Goal: Navigation & Orientation: Understand site structure

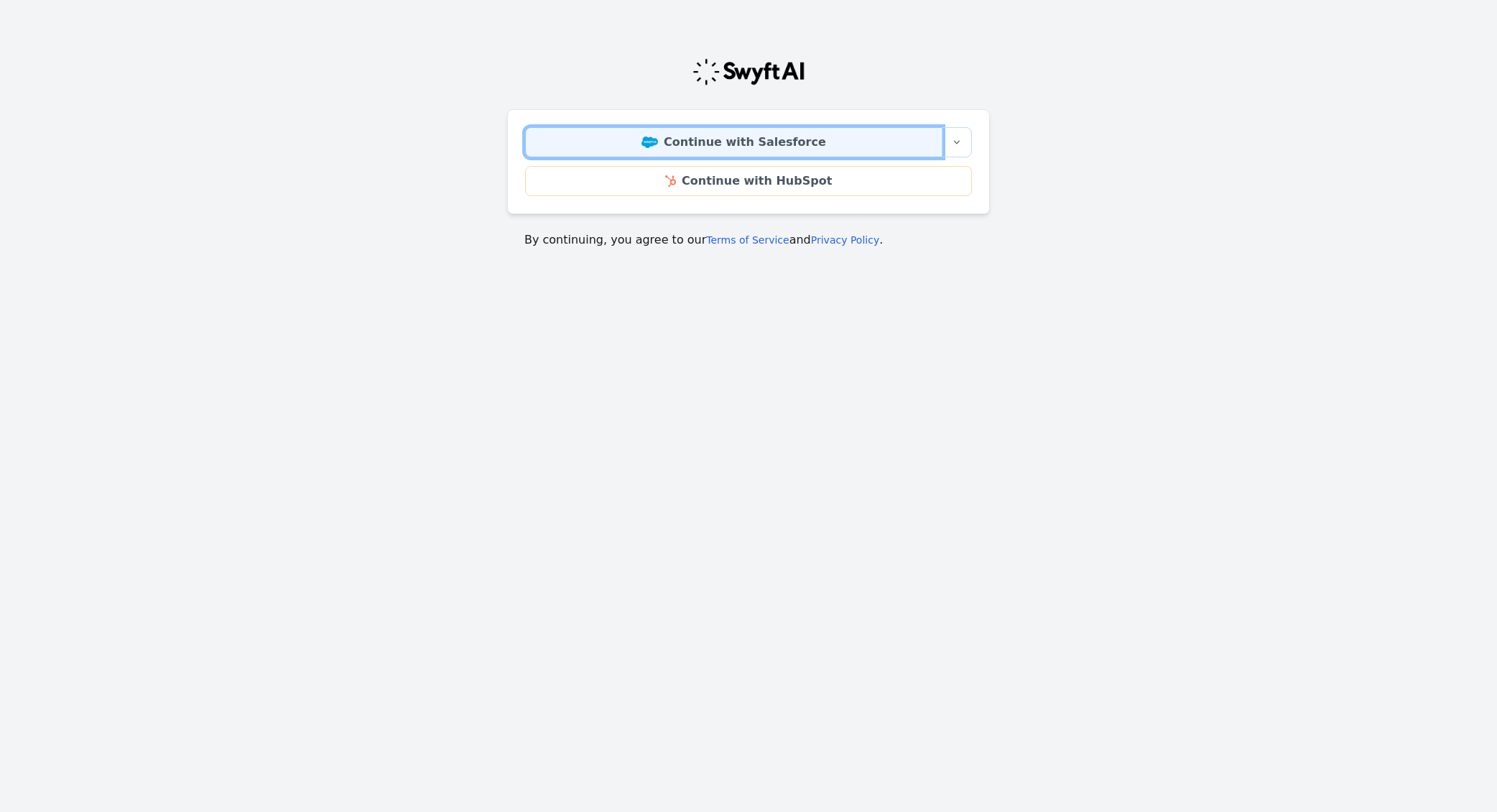
click at [680, 147] on link "Continue with Salesforce" at bounding box center [733, 142] width 417 height 30
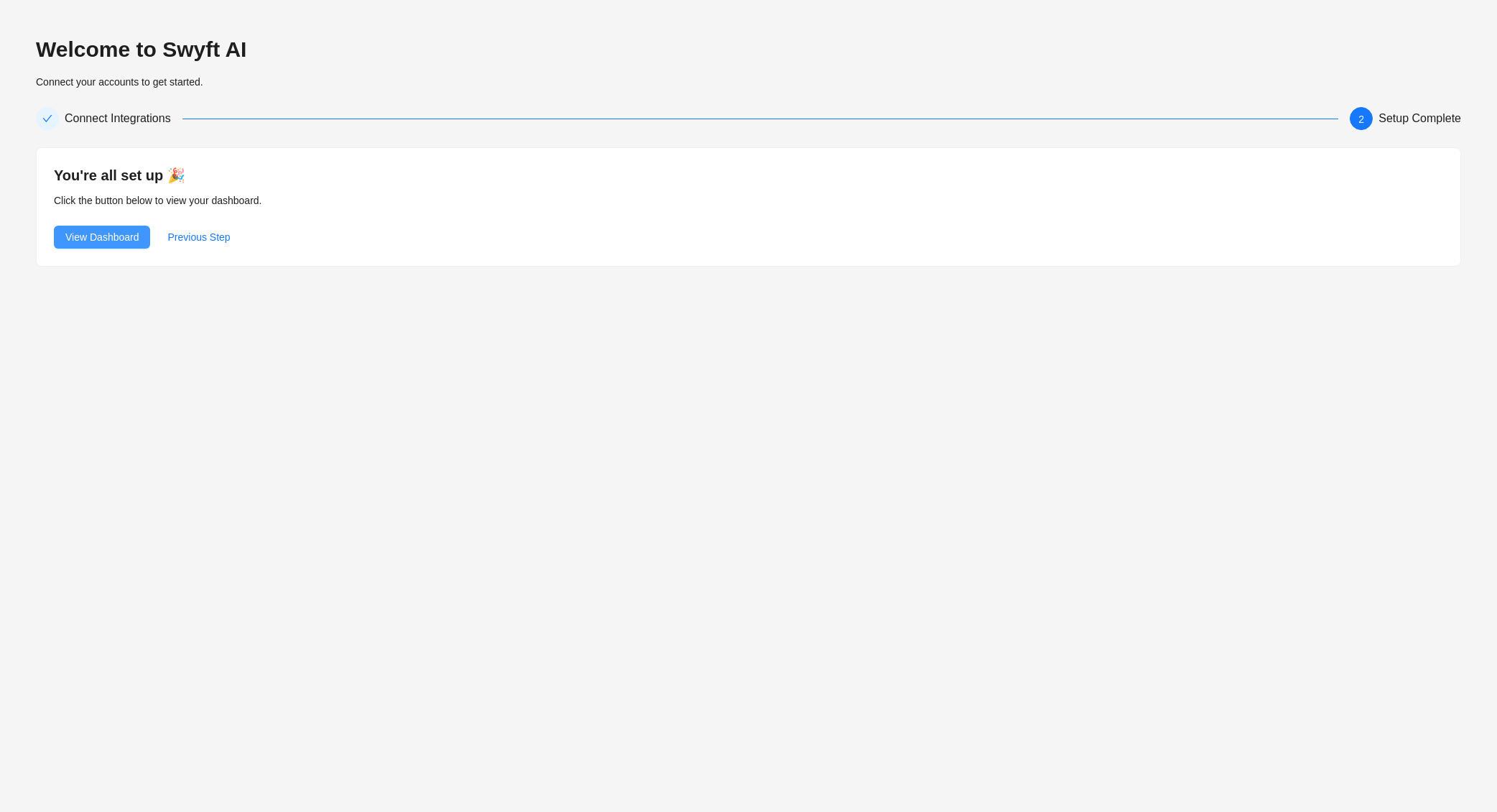
click at [114, 232] on span "View Dashboard" at bounding box center [102, 237] width 73 height 16
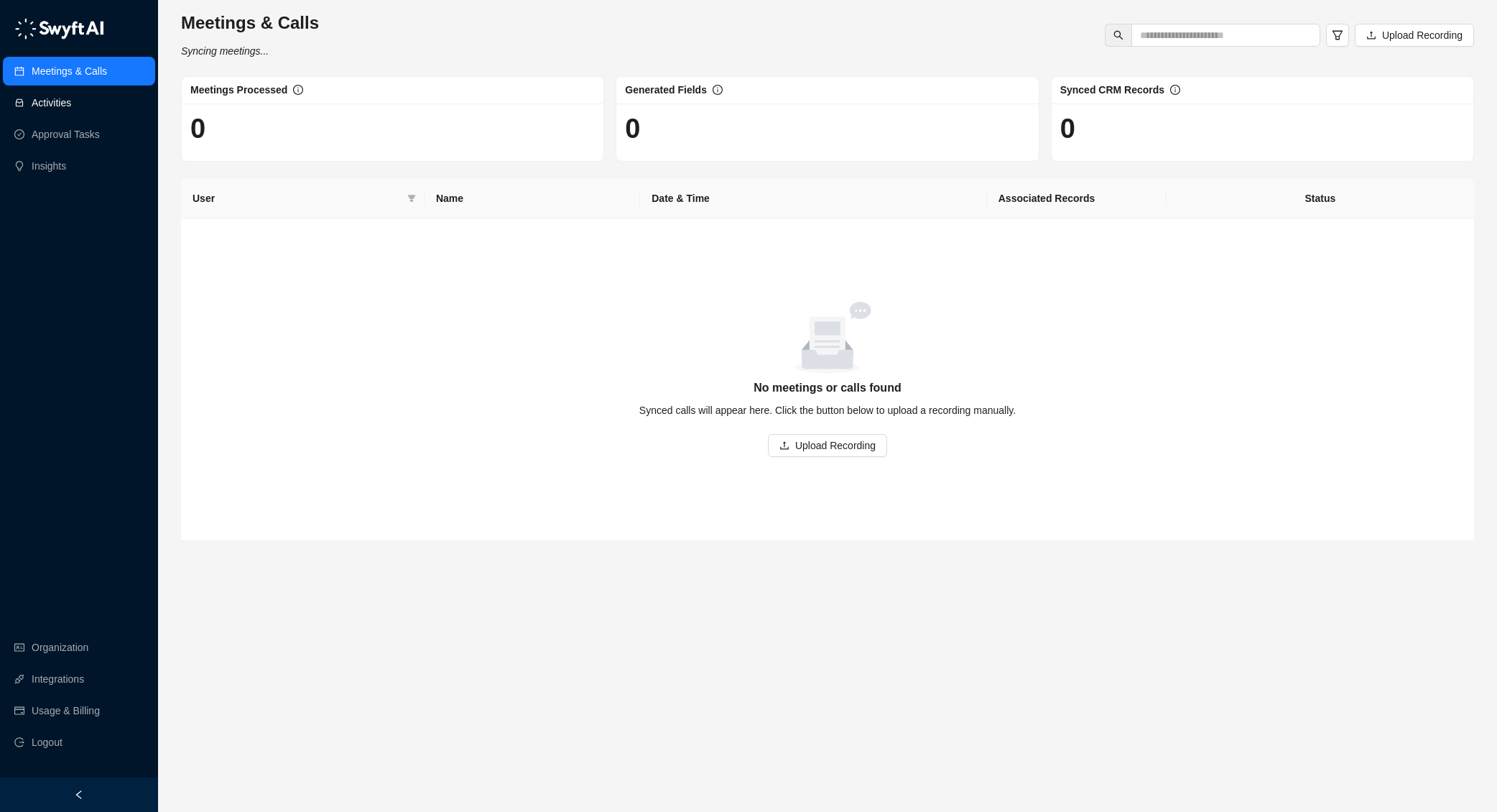
click at [62, 99] on link "Activities" at bounding box center [51, 102] width 39 height 28
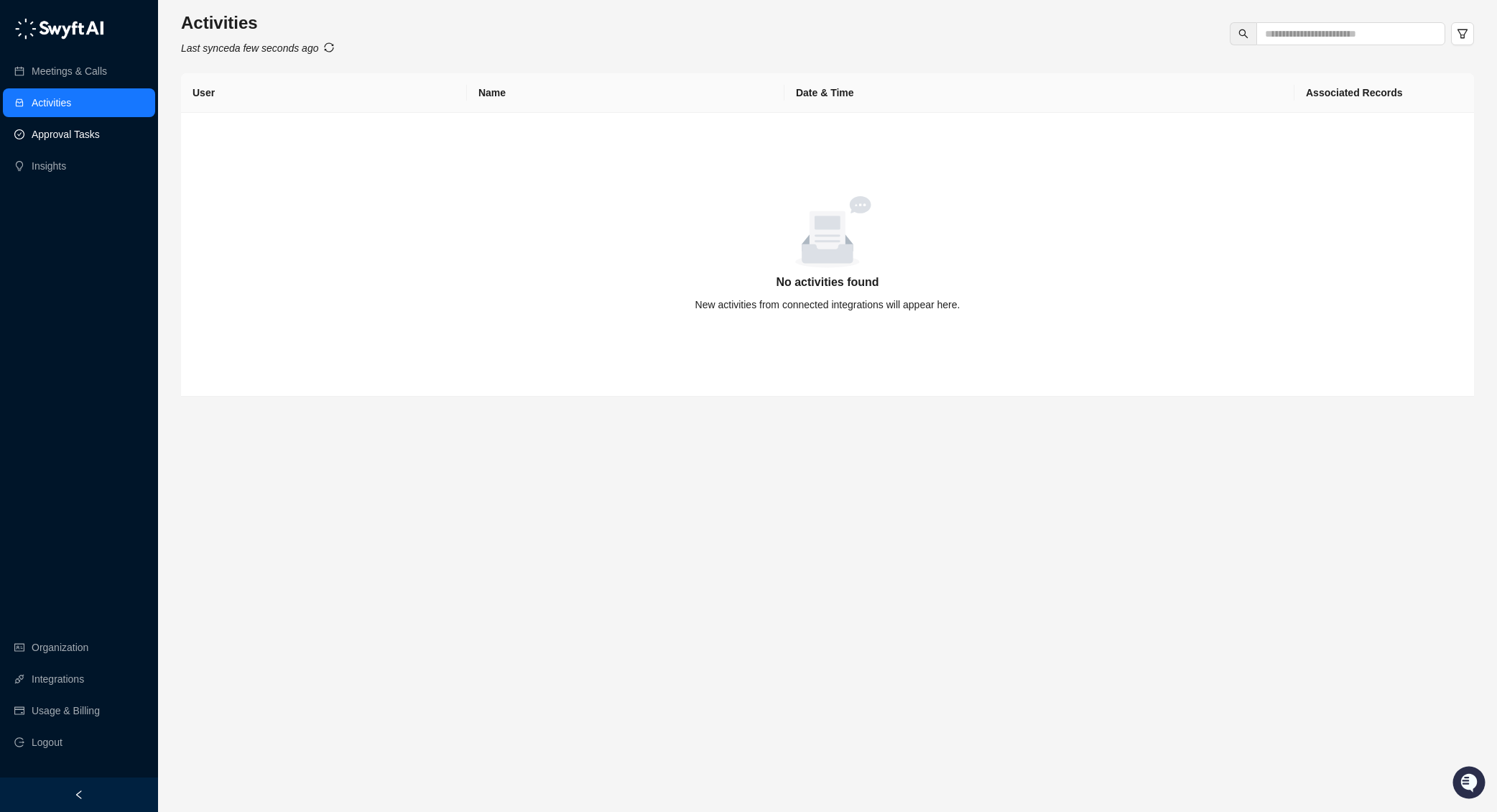
click at [69, 129] on link "Approval Tasks" at bounding box center [66, 133] width 69 height 28
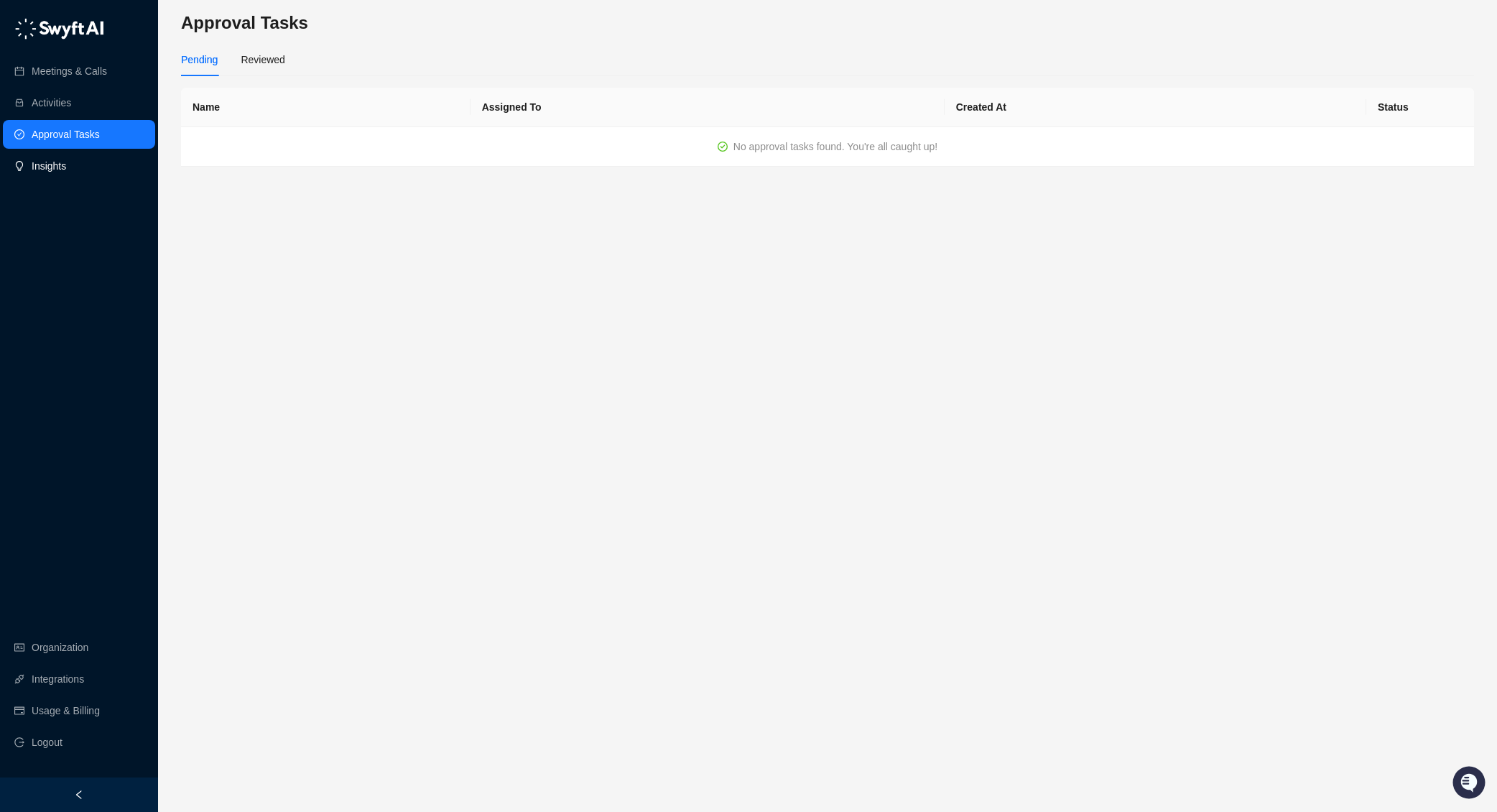
click at [56, 165] on link "Insights" at bounding box center [49, 165] width 35 height 28
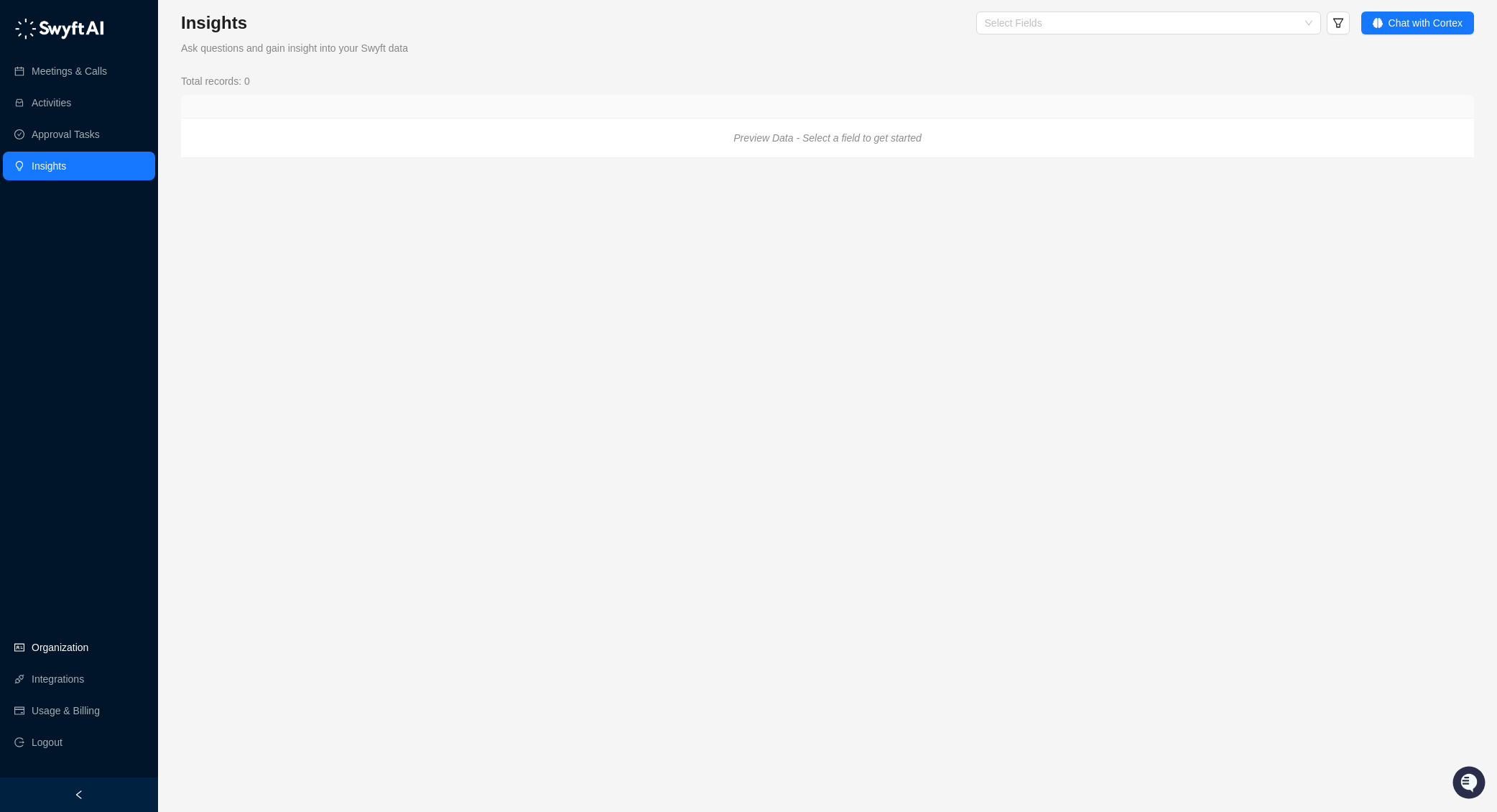
click at [68, 645] on link "Organization" at bounding box center [60, 647] width 57 height 28
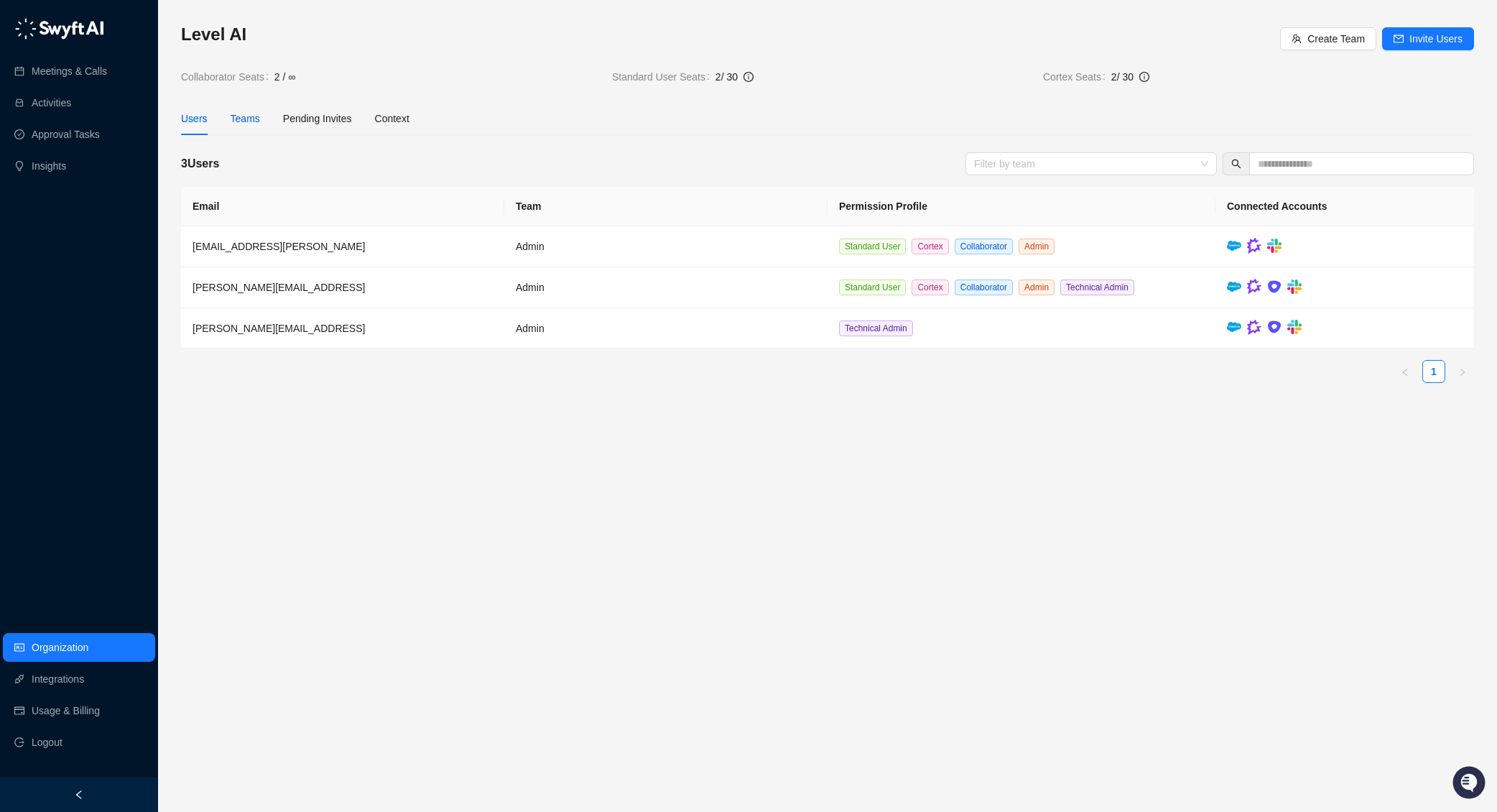
click at [248, 121] on div "Teams" at bounding box center [246, 118] width 29 height 16
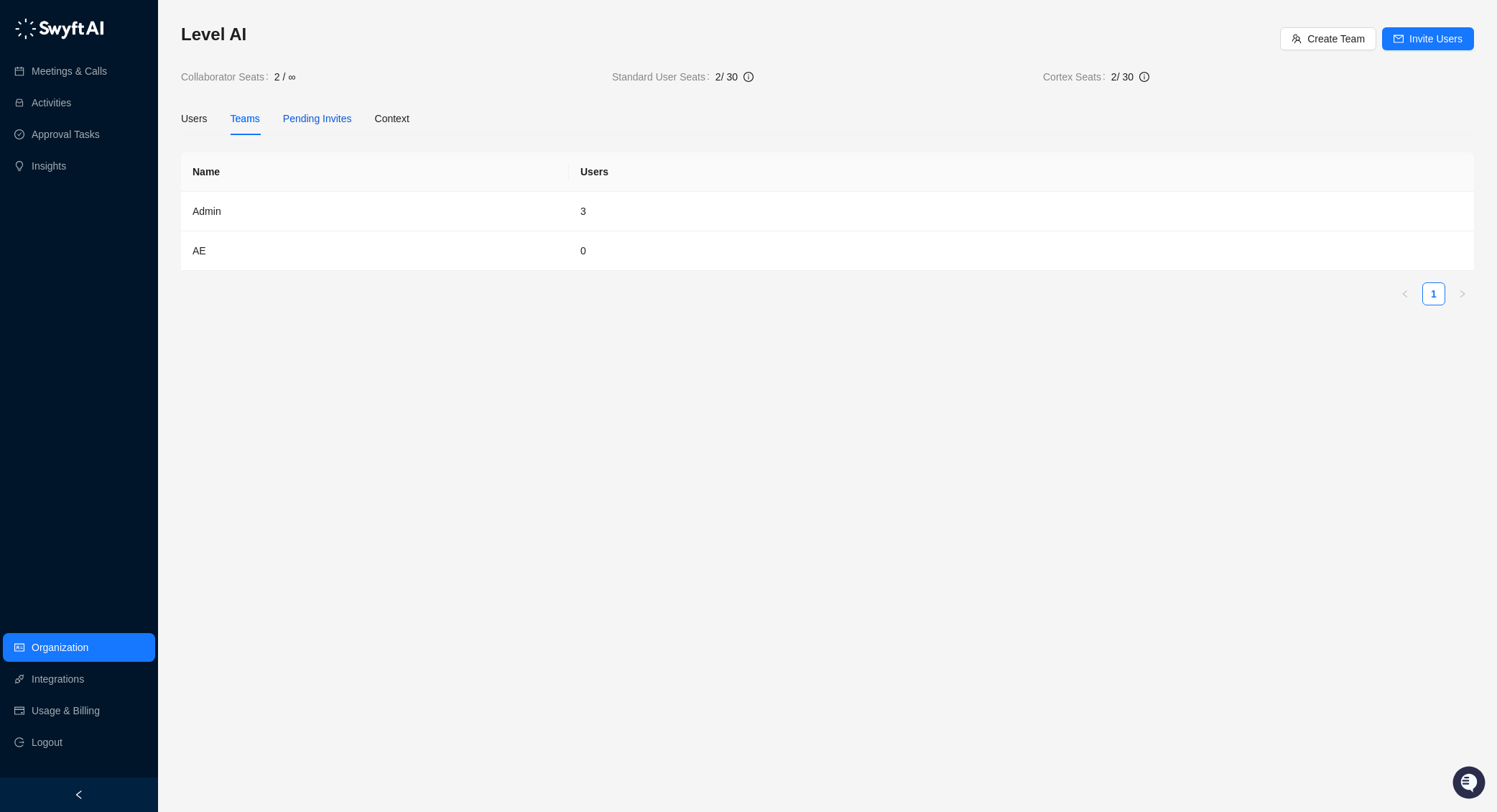
click at [308, 122] on span "Pending Invites" at bounding box center [318, 119] width 69 height 12
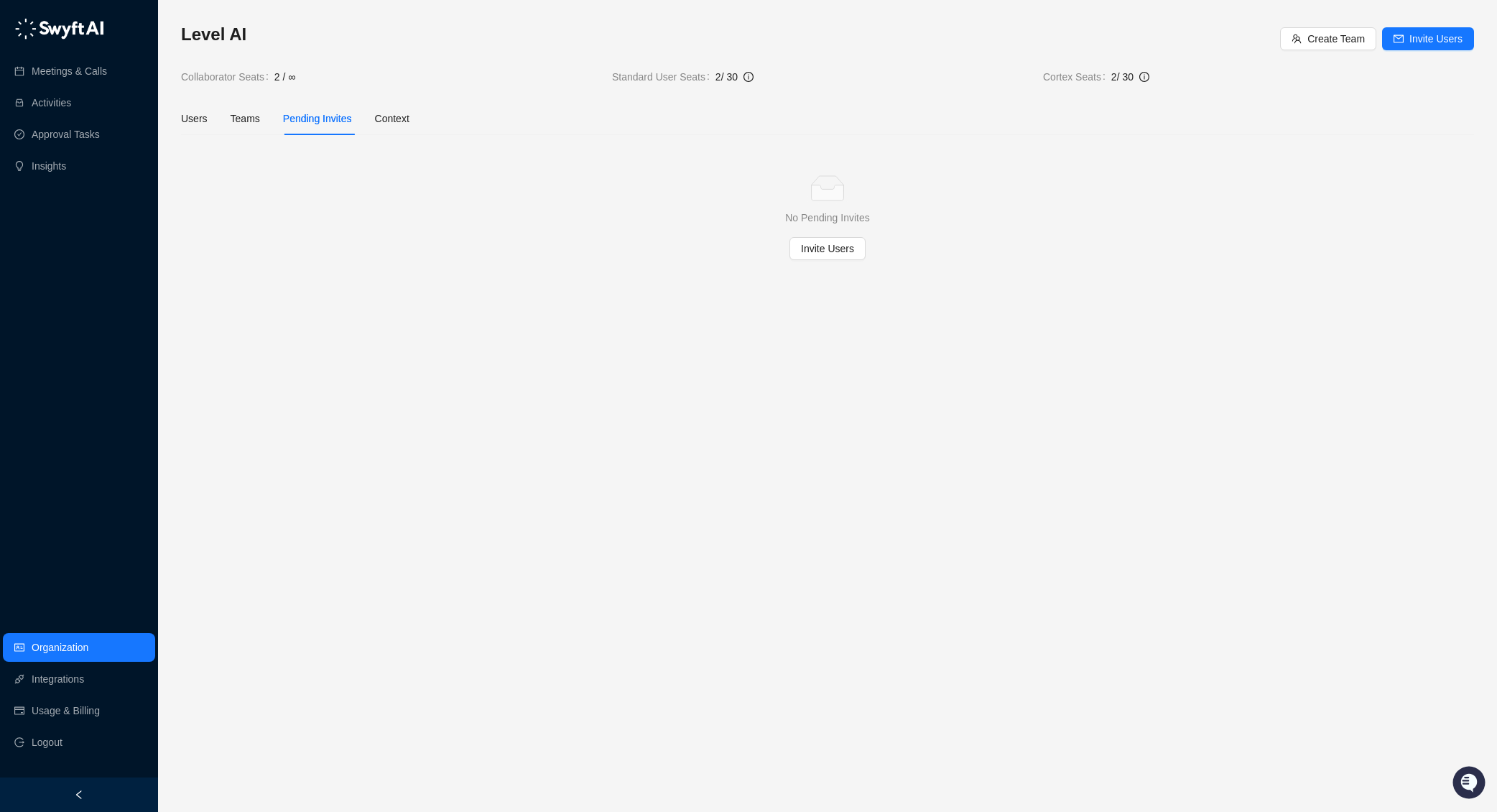
click at [374, 117] on div "Users Teams Pending Invites Context" at bounding box center [295, 119] width 228 height 33
click at [364, 112] on div "Users Teams Pending Invites Context" at bounding box center [295, 119] width 228 height 33
click at [394, 121] on div "Context" at bounding box center [393, 118] width 35 height 16
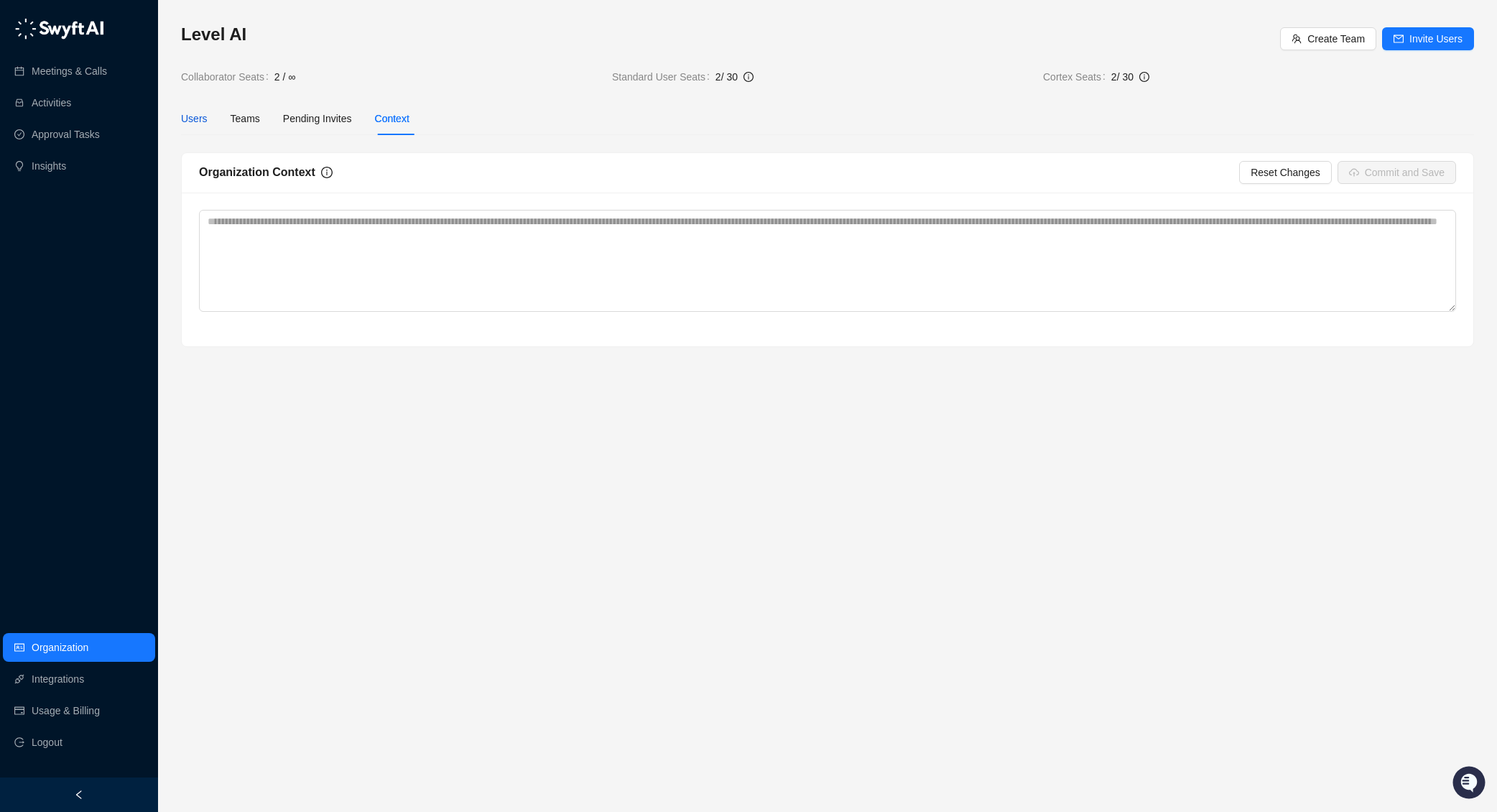
click at [201, 113] on div "Users" at bounding box center [194, 118] width 26 height 16
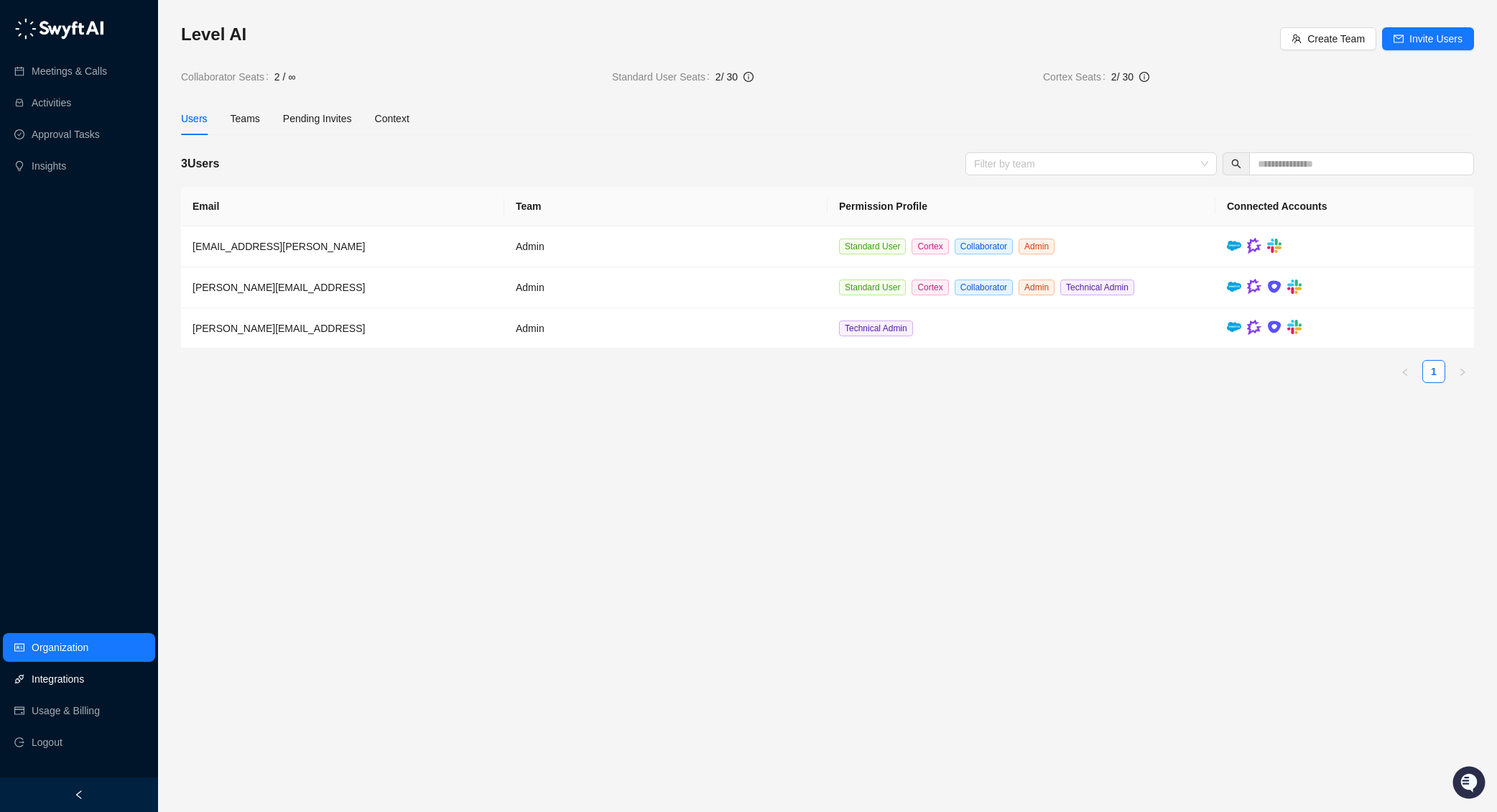
click at [76, 684] on link "Integrations" at bounding box center [58, 679] width 52 height 28
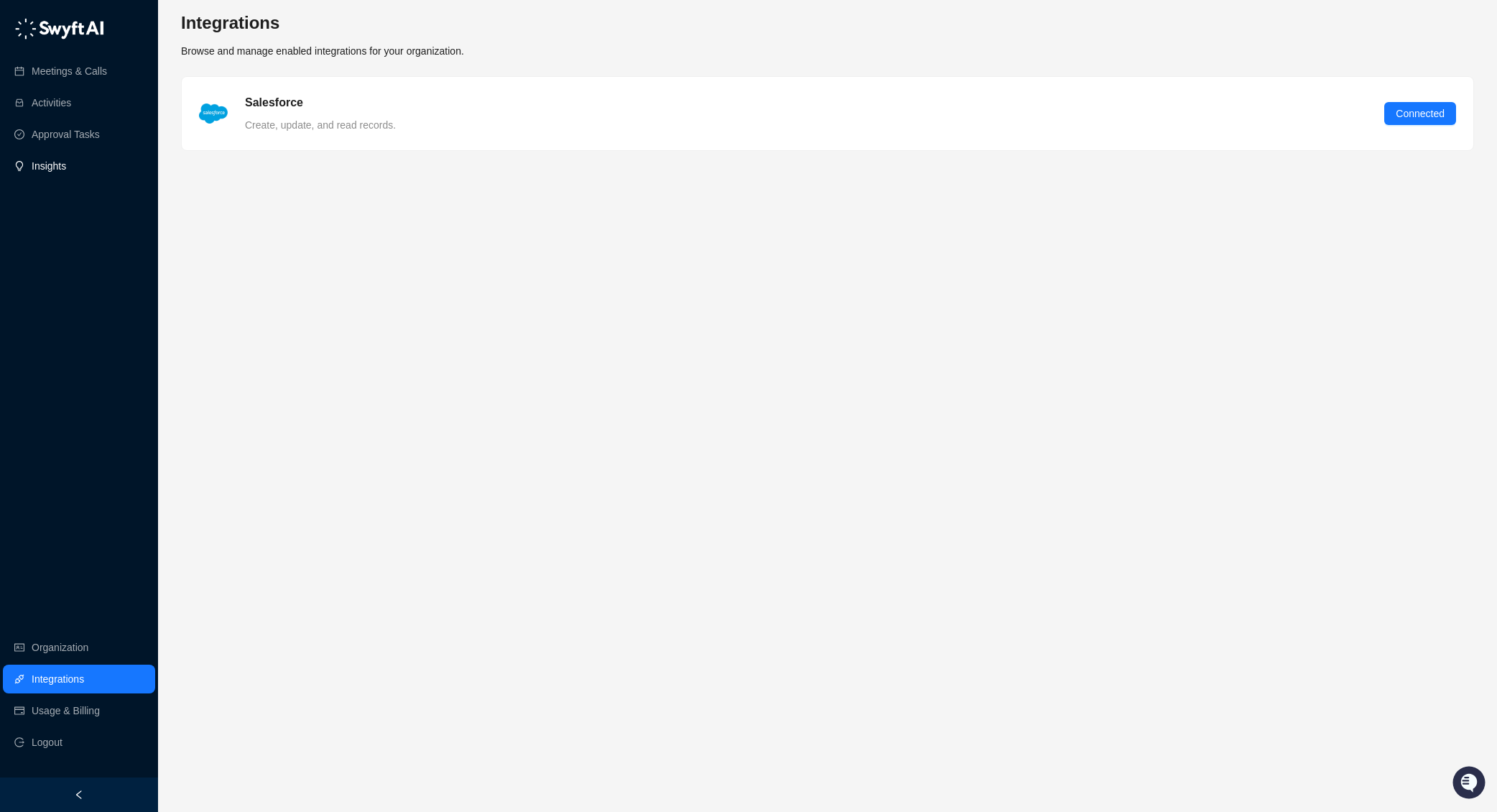
click at [63, 164] on link "Insights" at bounding box center [49, 165] width 35 height 28
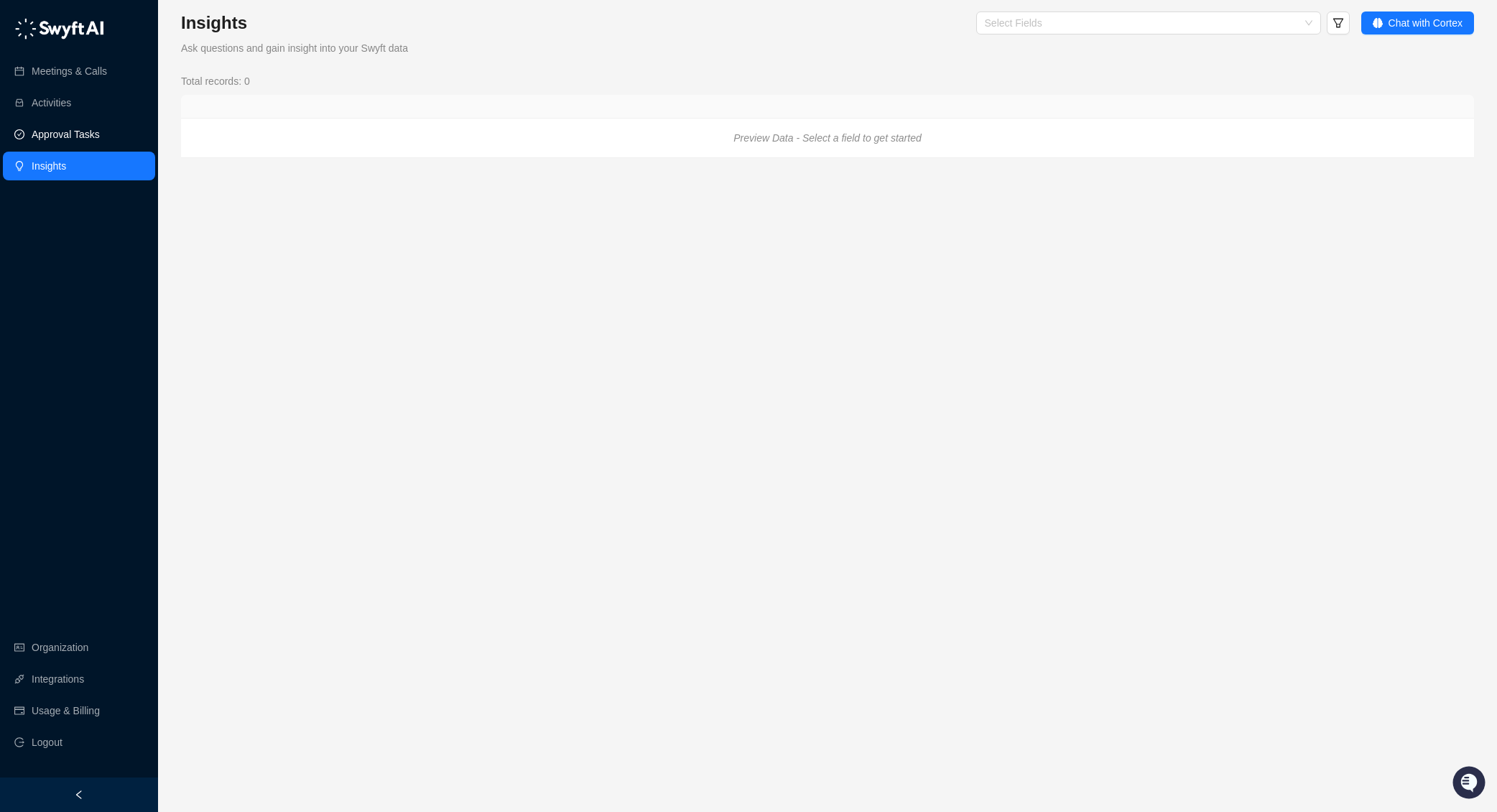
click at [66, 136] on link "Approval Tasks" at bounding box center [66, 133] width 69 height 28
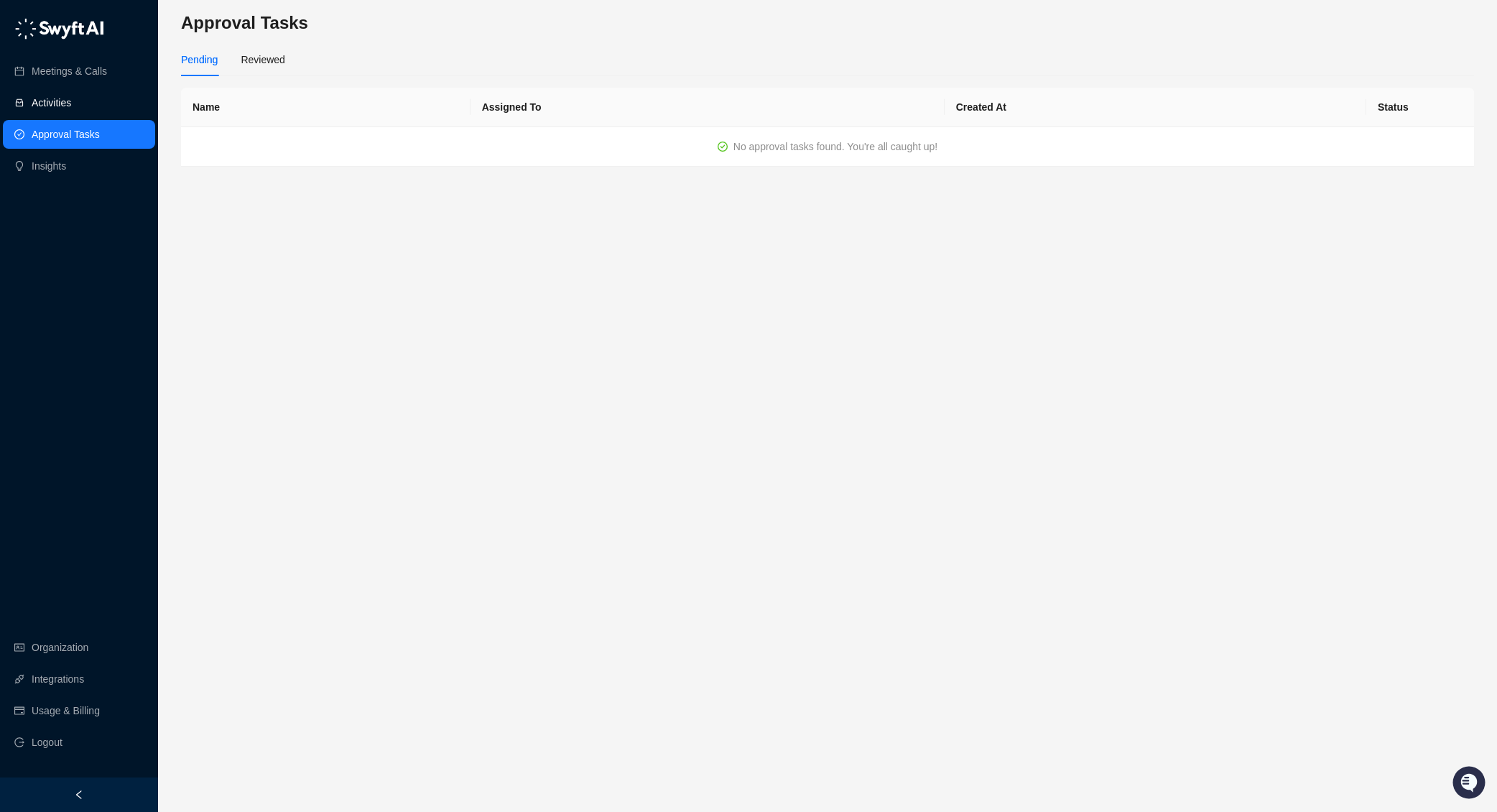
click at [63, 102] on link "Activities" at bounding box center [51, 102] width 39 height 28
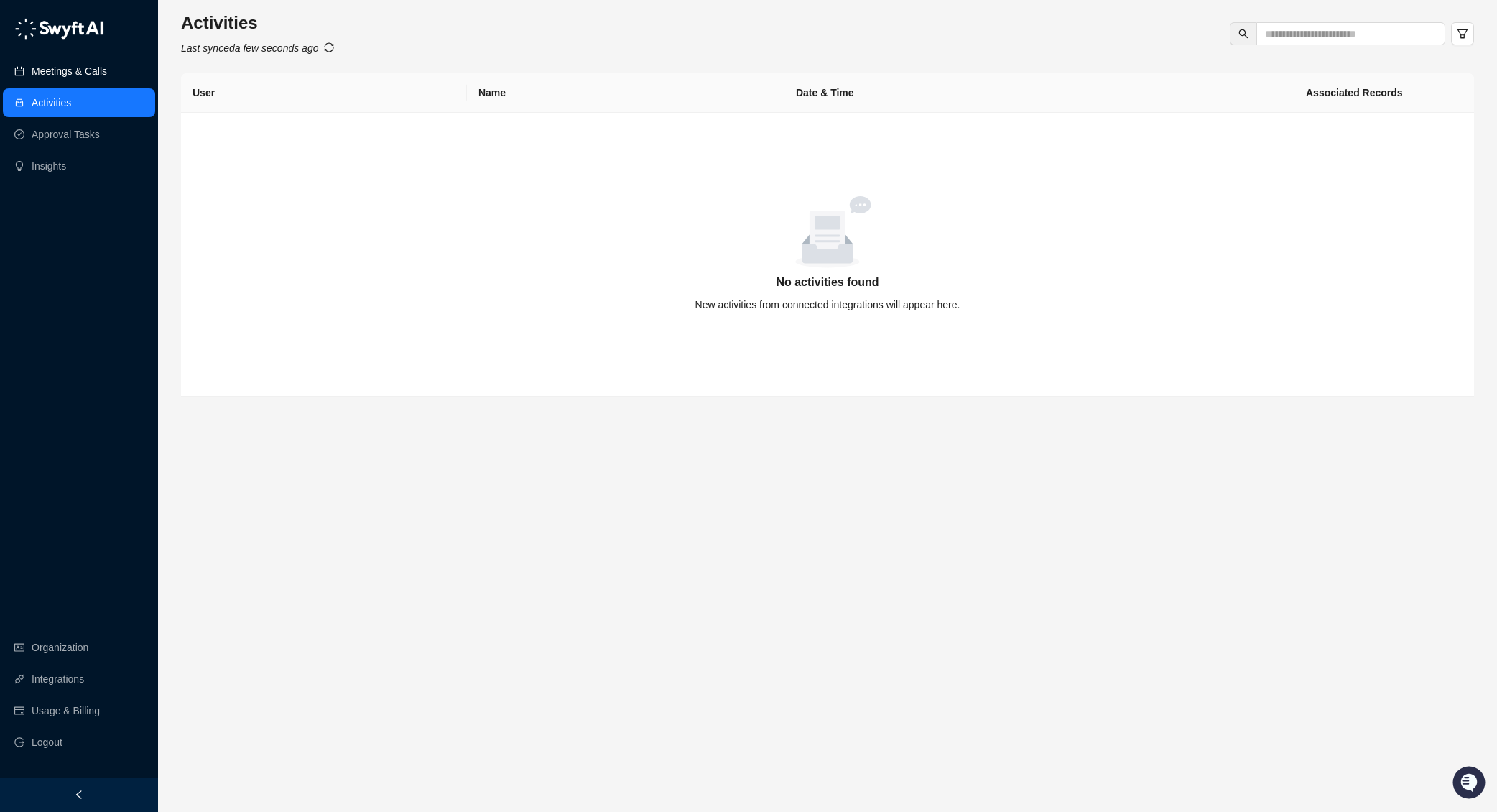
click at [70, 78] on link "Meetings & Calls" at bounding box center [69, 70] width 76 height 28
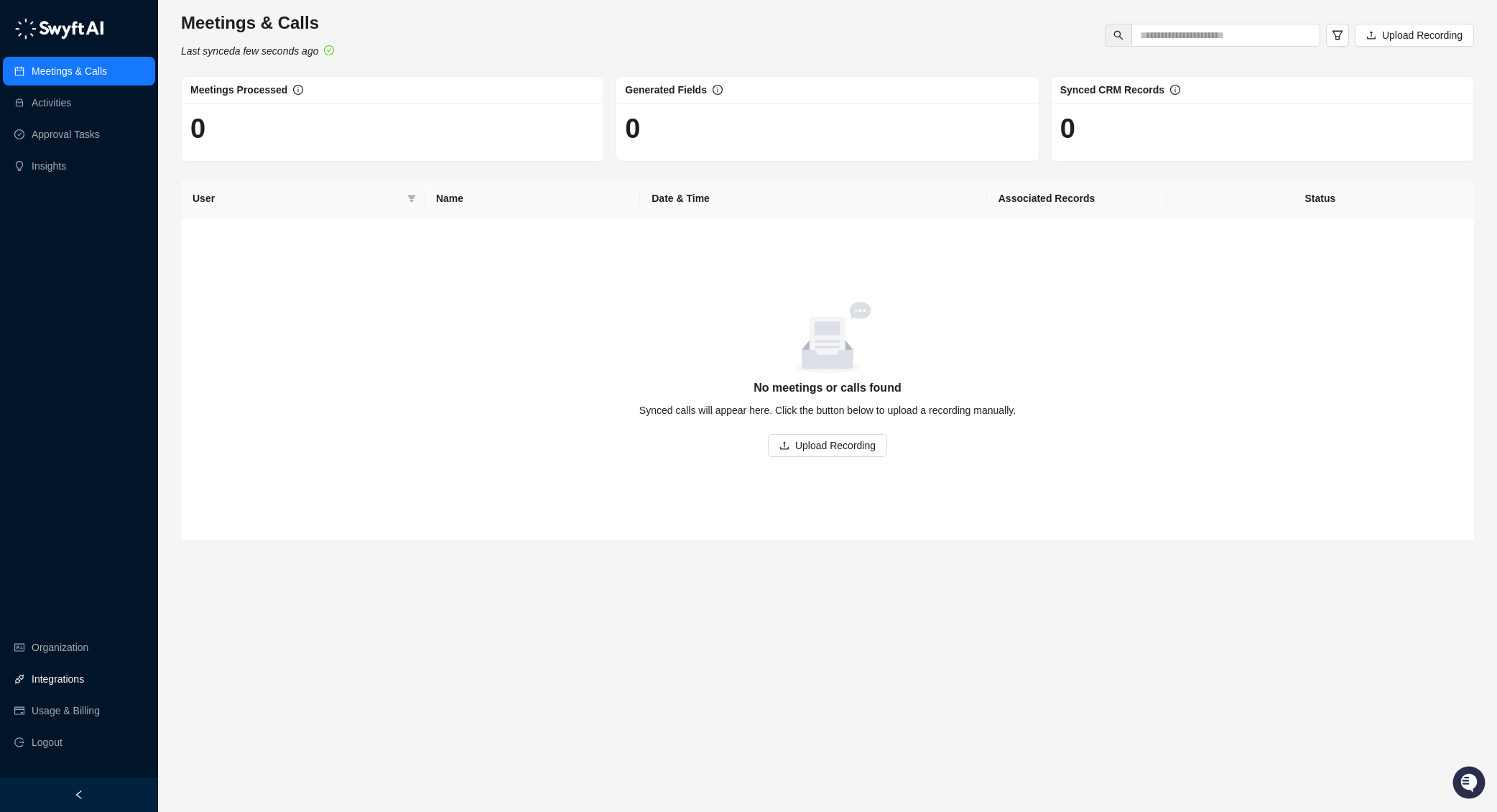
click at [61, 675] on link "Integrations" at bounding box center [58, 679] width 52 height 28
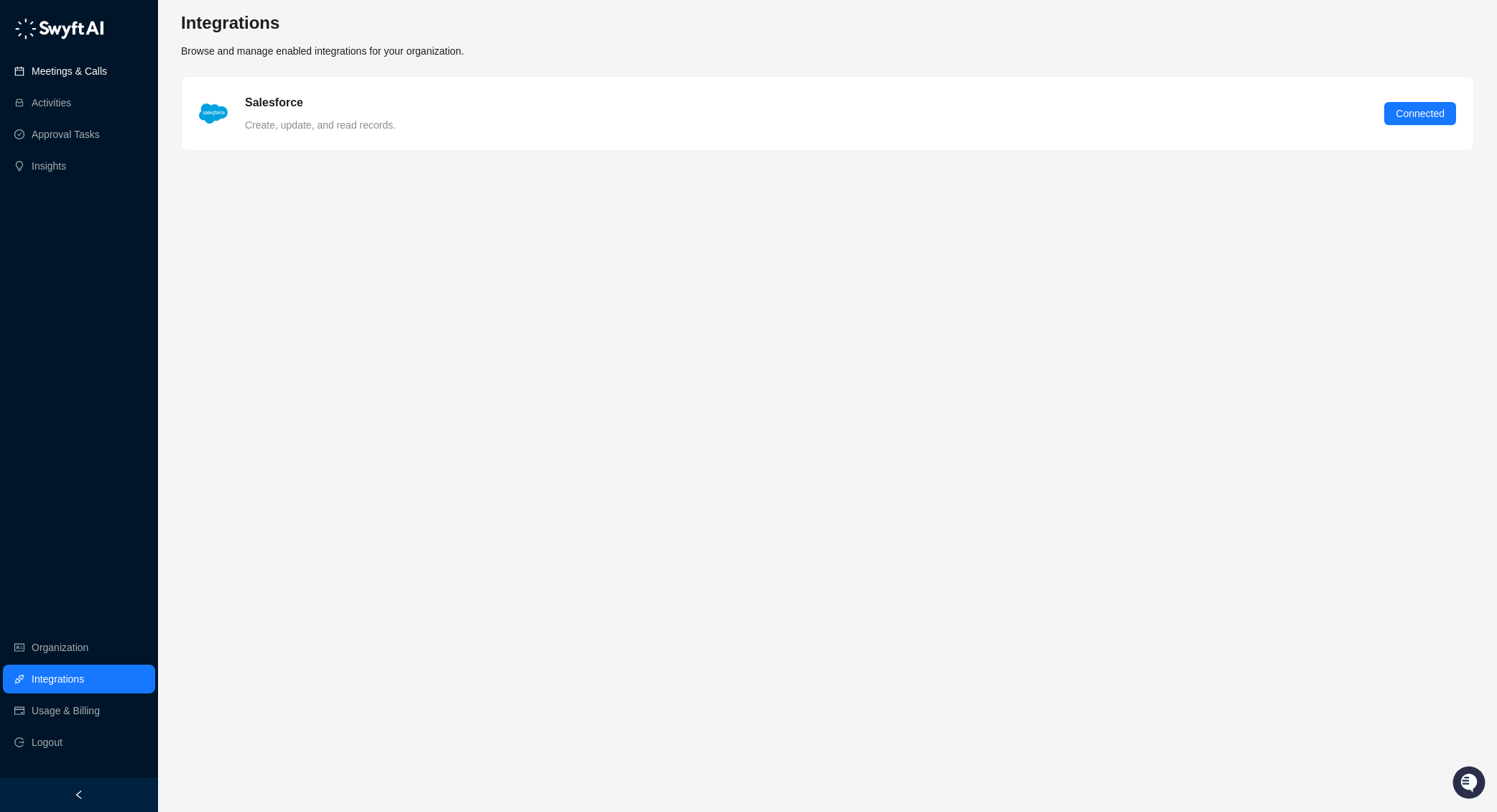
click at [89, 72] on link "Meetings & Calls" at bounding box center [69, 70] width 76 height 28
